Goal: Task Accomplishment & Management: Manage account settings

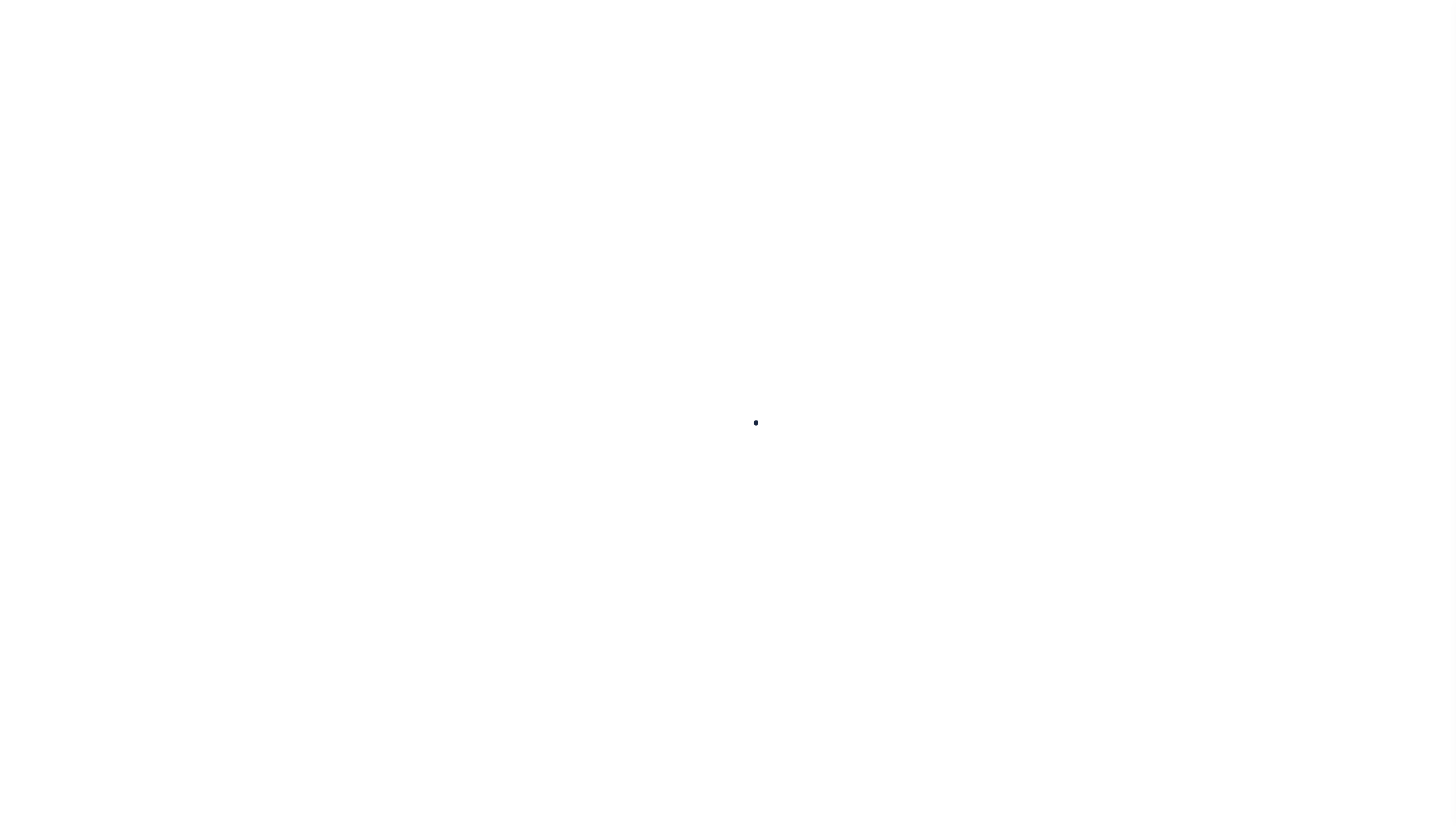
select select
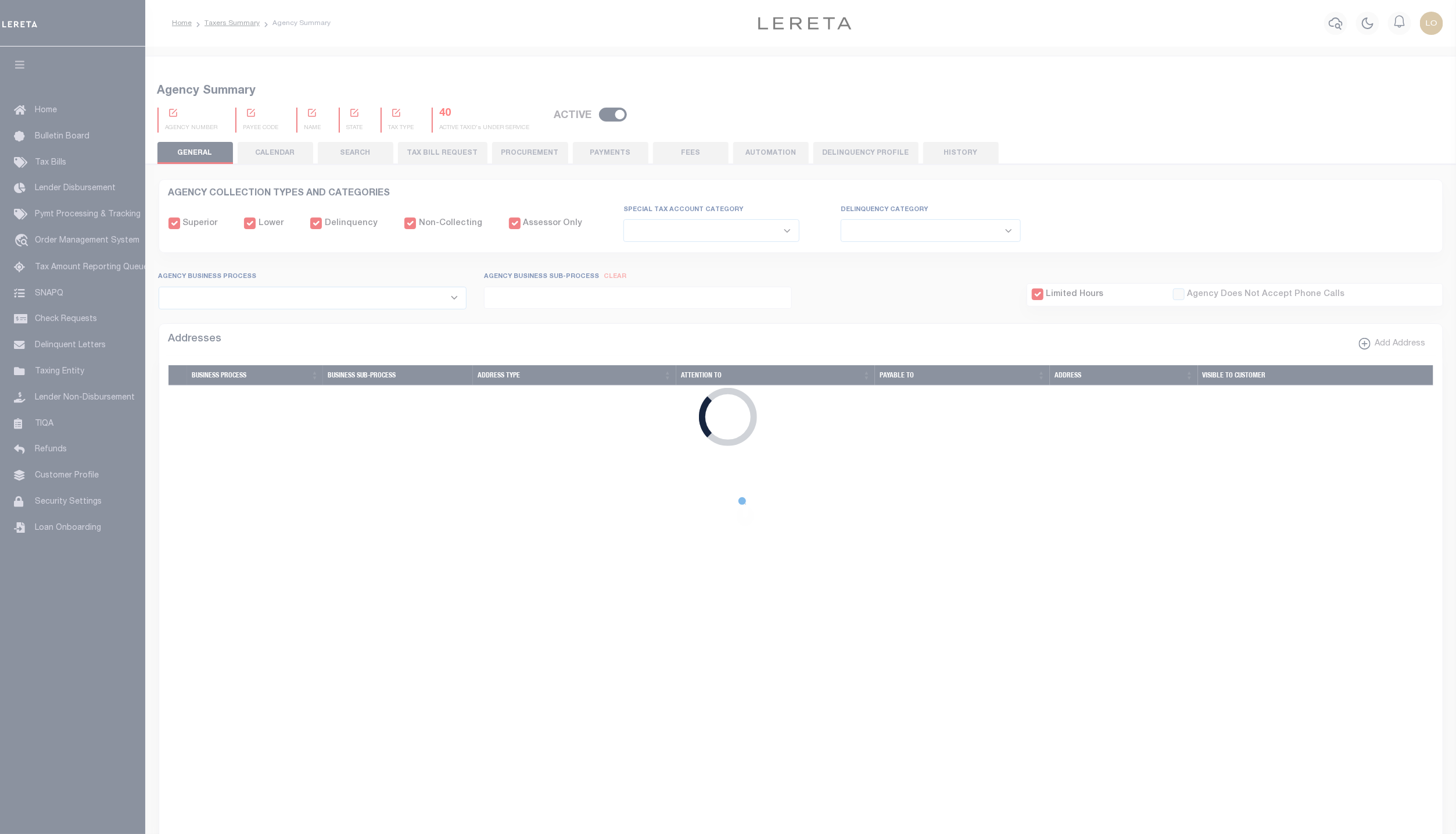
type input "2024/2025"
type input "6"
select select "DCPY"
select select "CPYM"
select select "EMAIL"
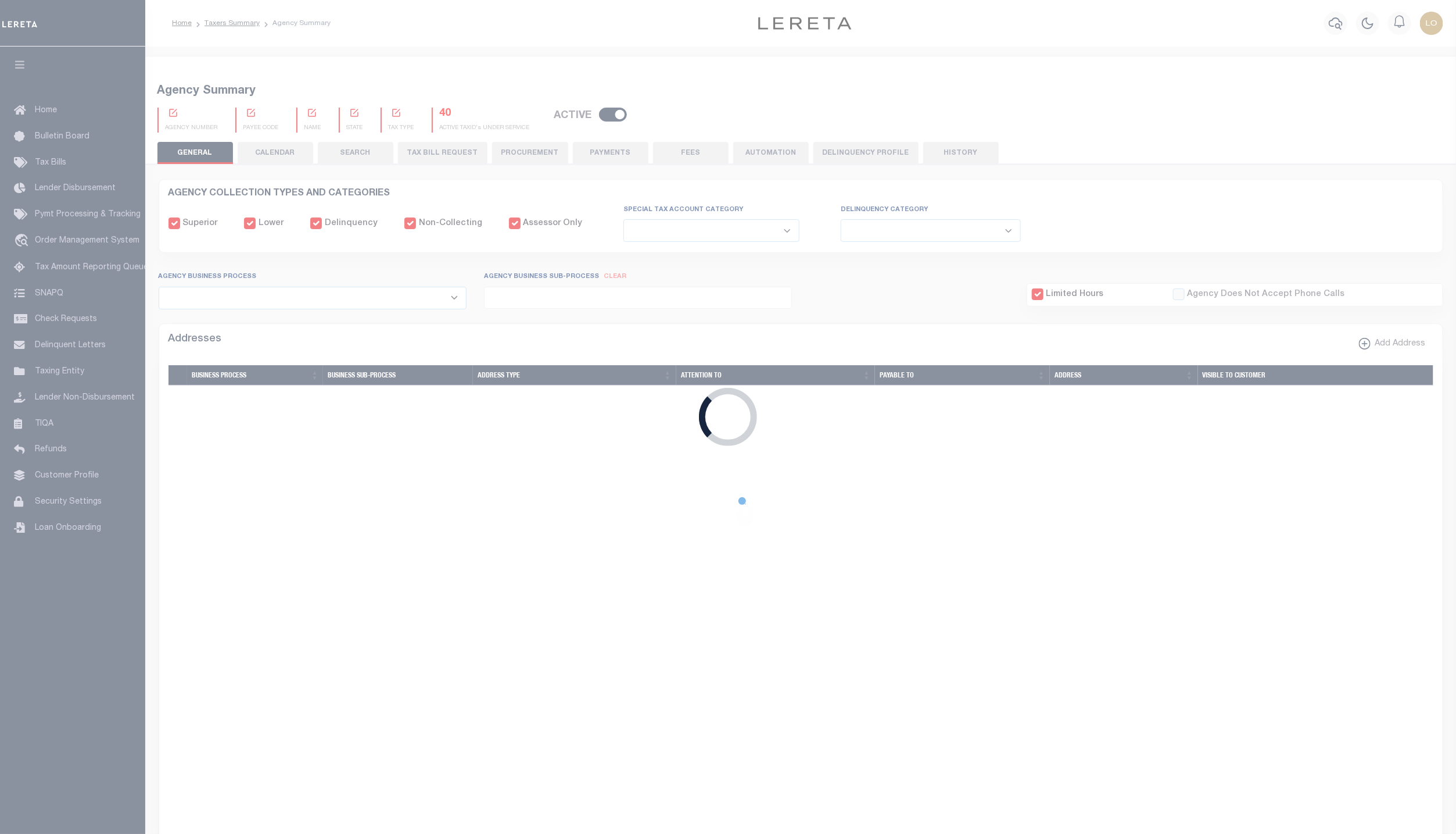
select select "API"
select select
checkbox input "false"
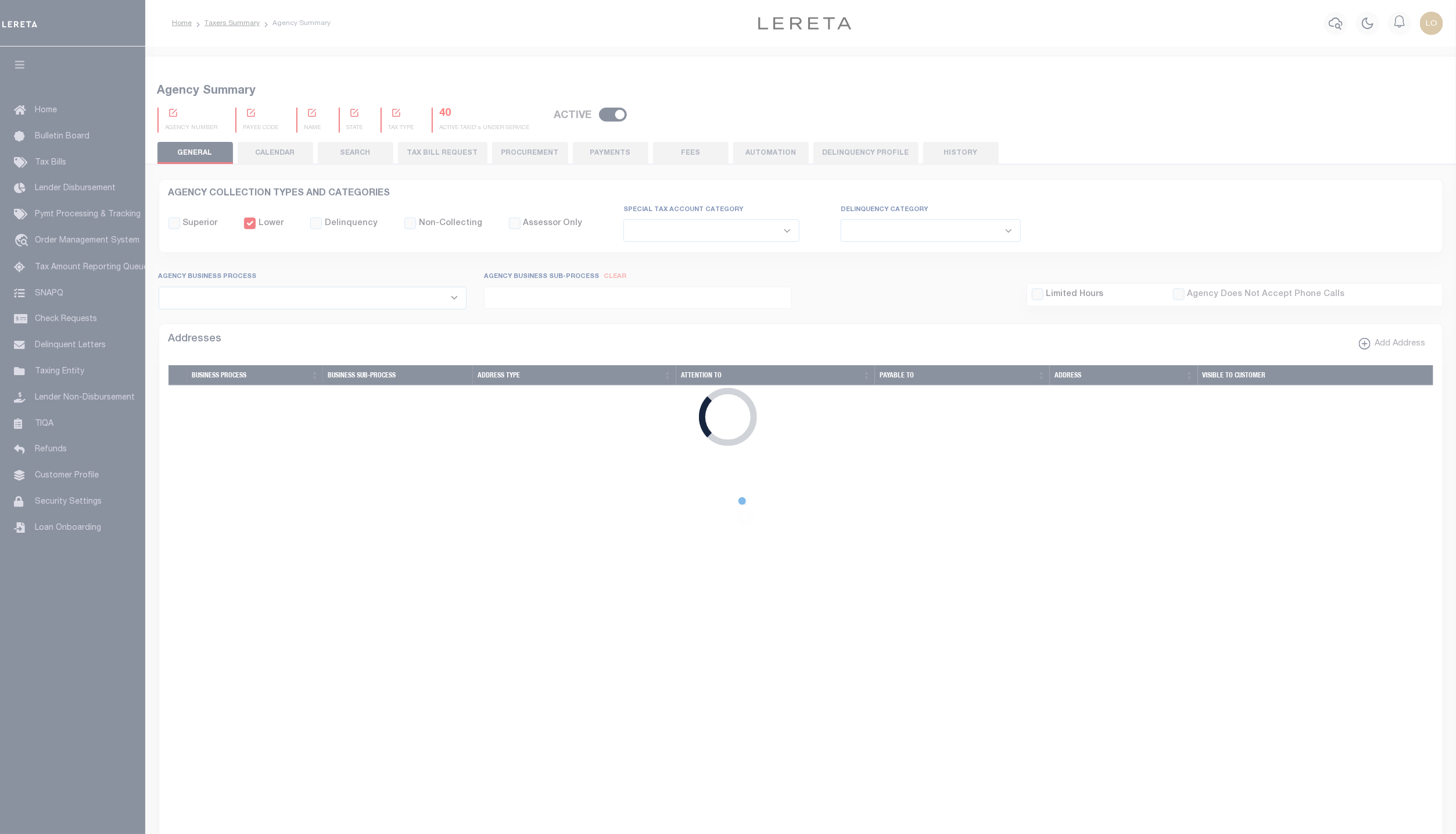
checkbox input "false"
type input "3602904000"
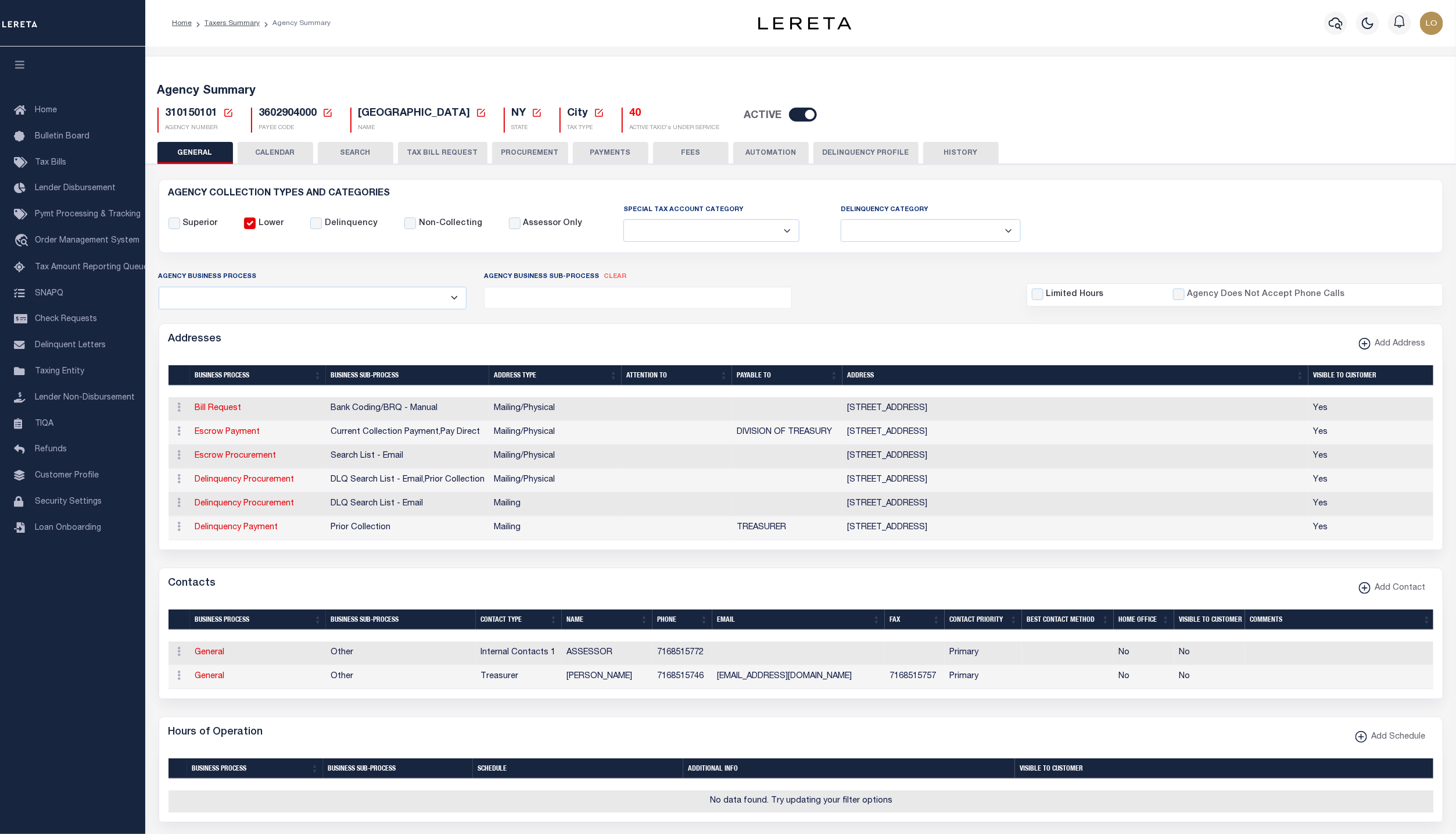
click at [868, 150] on button "Delinquency Profile" at bounding box center [866, 153] width 105 height 22
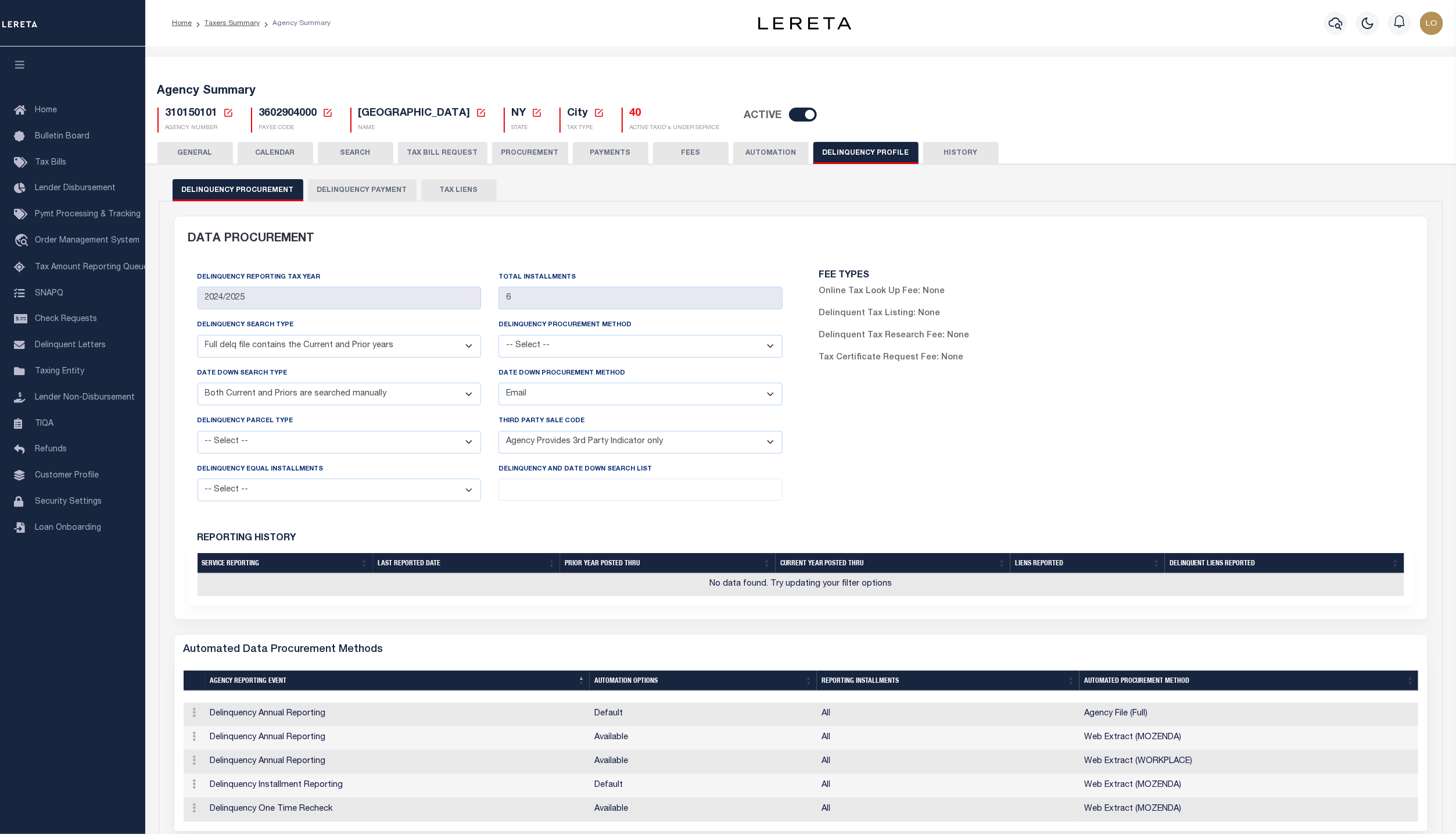
click at [377, 189] on button "Delinquency Payment" at bounding box center [362, 190] width 109 height 22
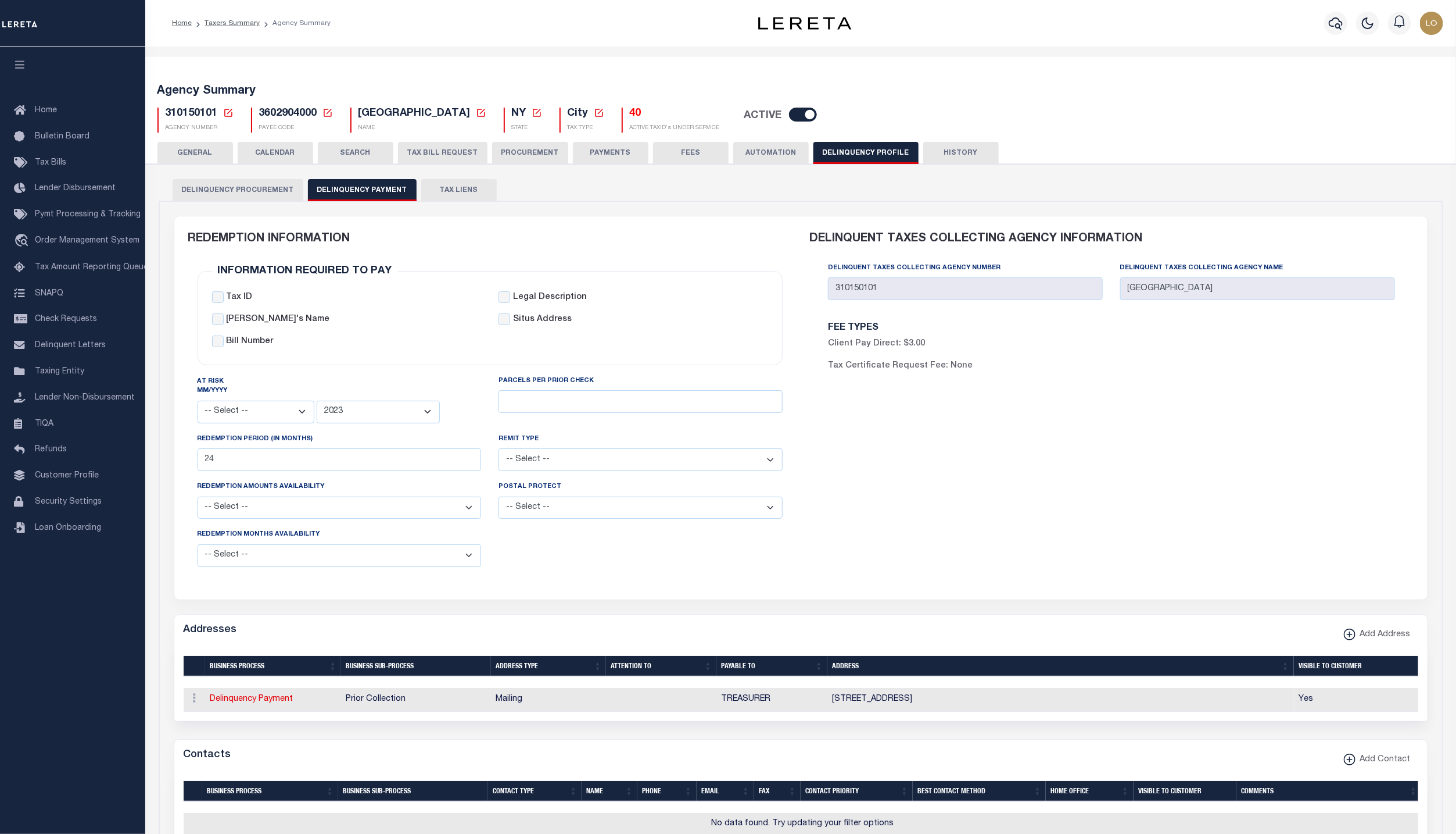
click at [178, 148] on button "GENERAL" at bounding box center [195, 153] width 75 height 22
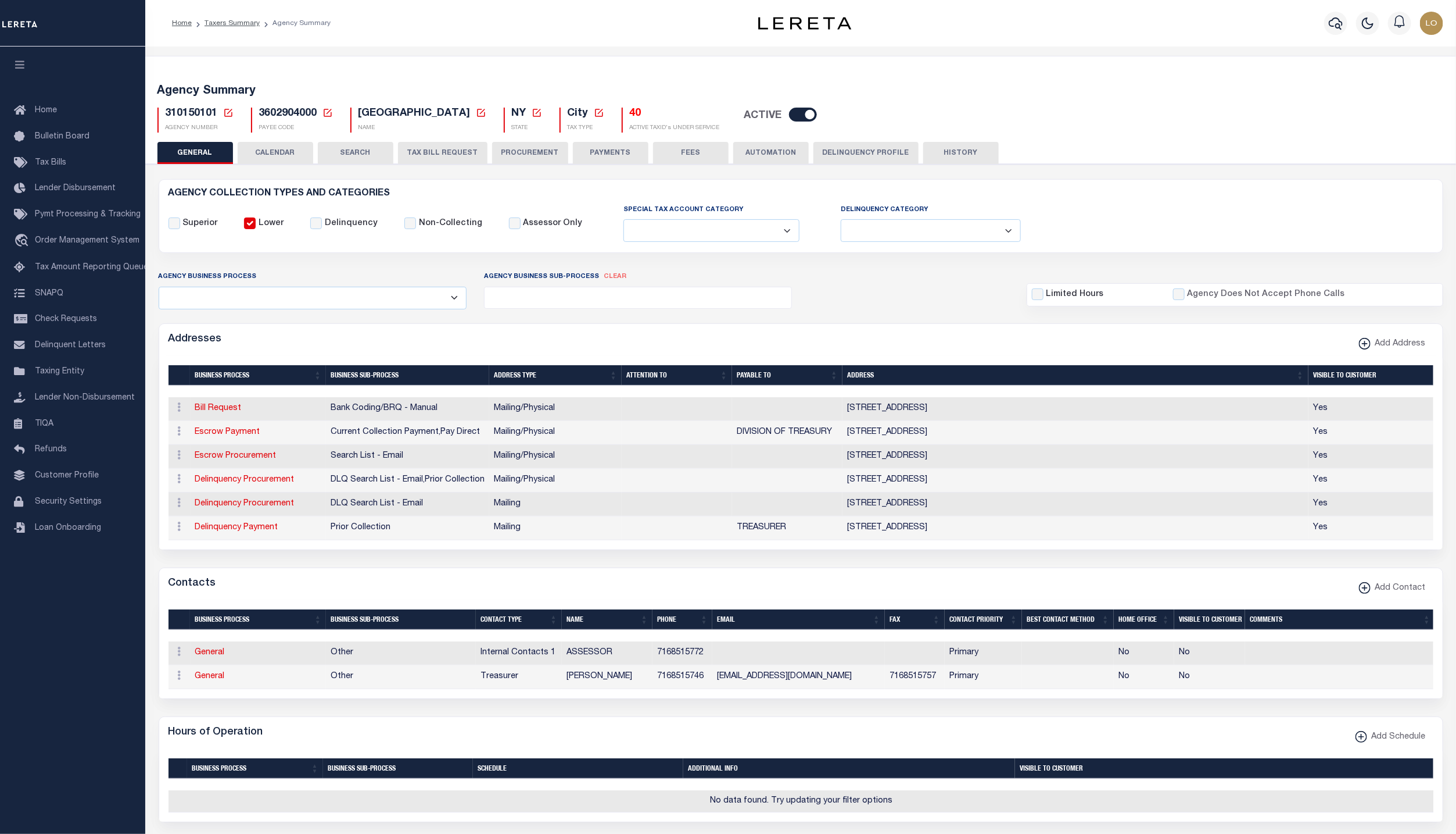
click at [845, 159] on button "Delinquency Profile" at bounding box center [866, 153] width 105 height 22
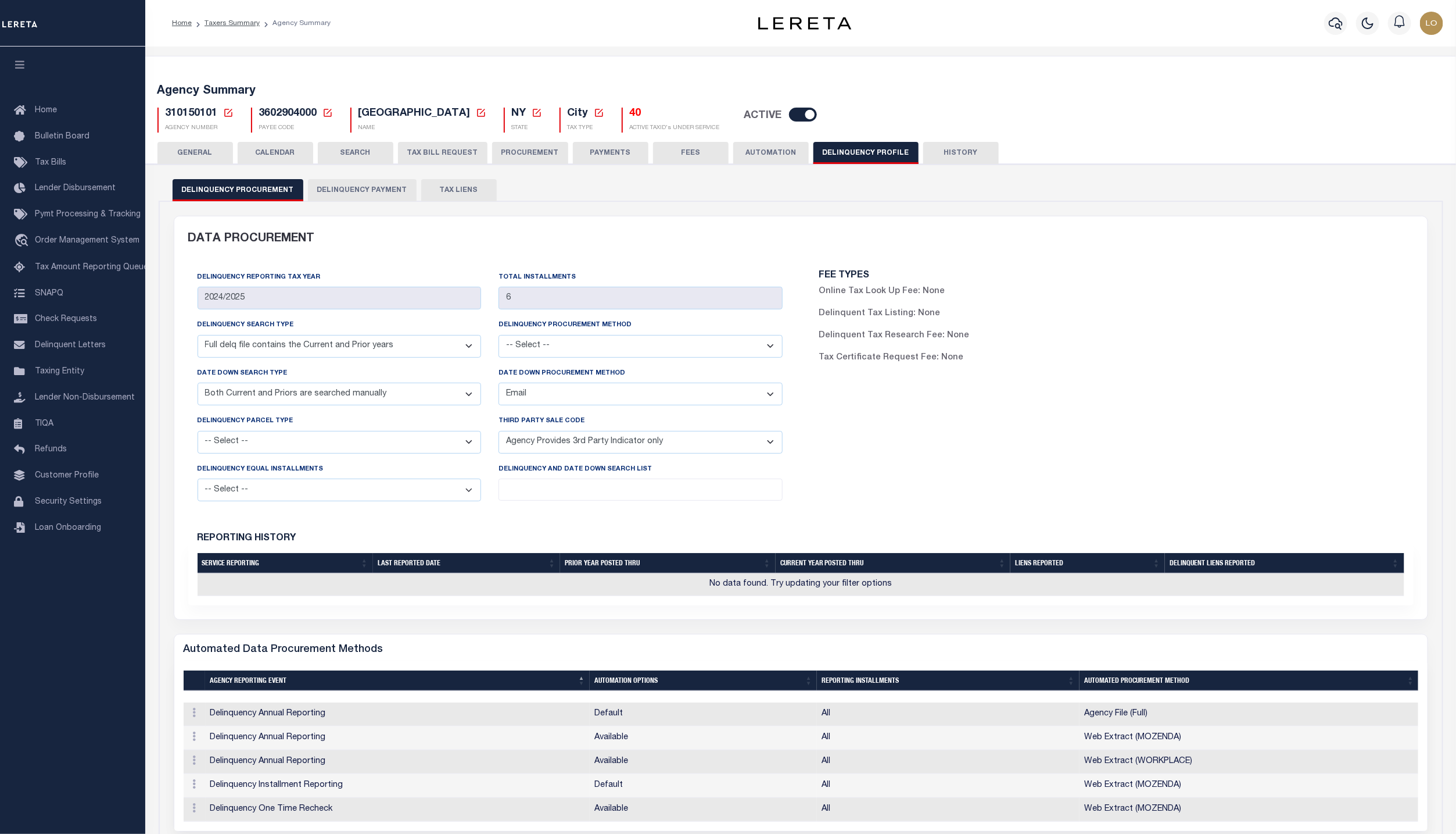
click at [370, 190] on button "Delinquency Payment" at bounding box center [362, 190] width 109 height 22
